Goal: Information Seeking & Learning: Compare options

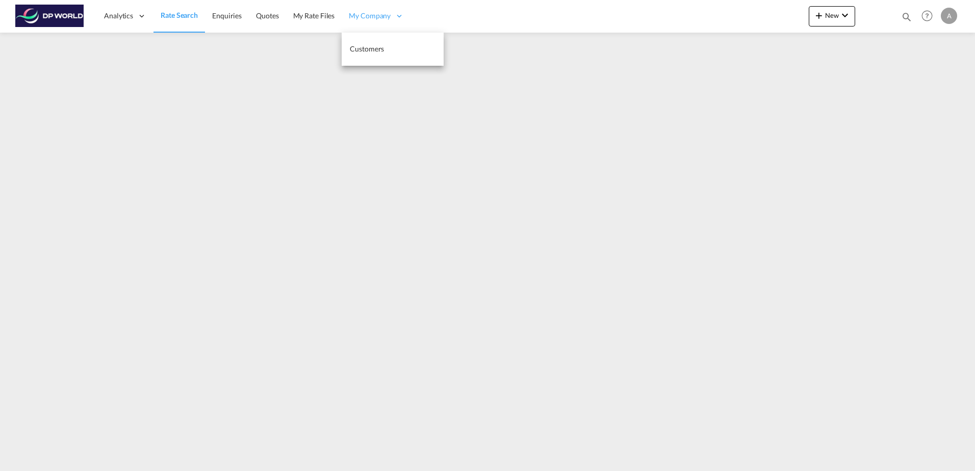
click at [376, 16] on span "My Company" at bounding box center [370, 16] width 42 height 10
